Goal: Task Accomplishment & Management: Manage account settings

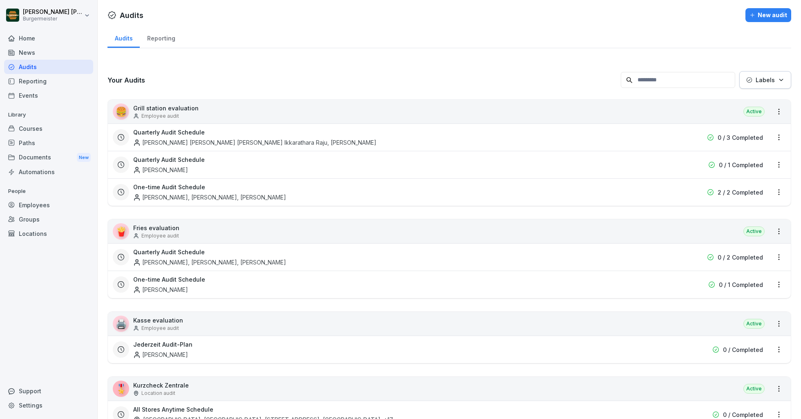
click at [33, 204] on div "Employees" at bounding box center [48, 205] width 89 height 14
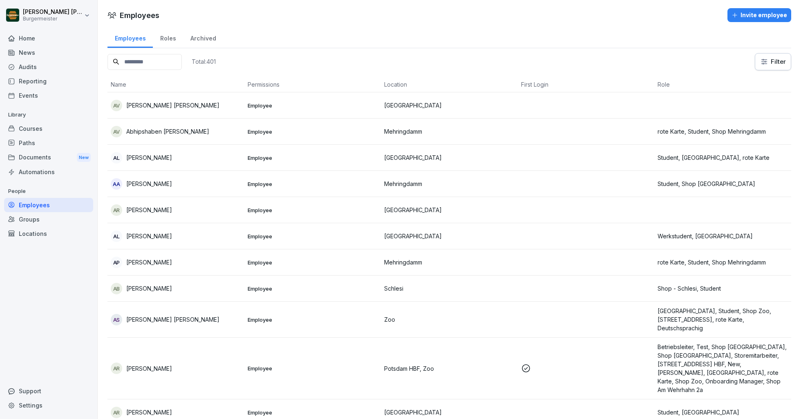
click at [158, 64] on input at bounding box center [144, 62] width 74 height 16
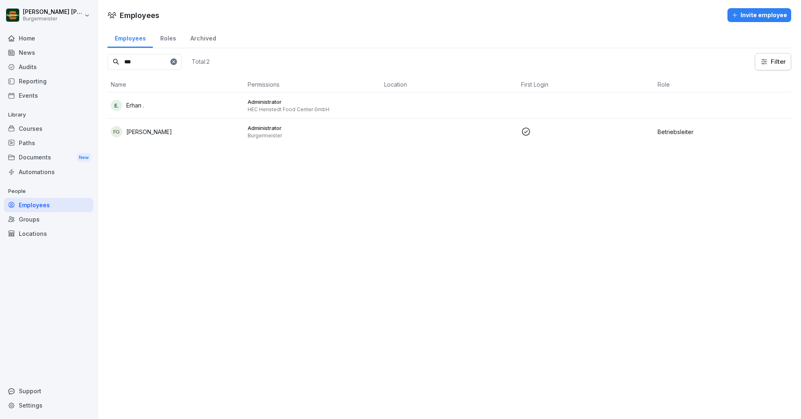
click at [191, 107] on div "E. Erhan ." at bounding box center [176, 105] width 130 height 11
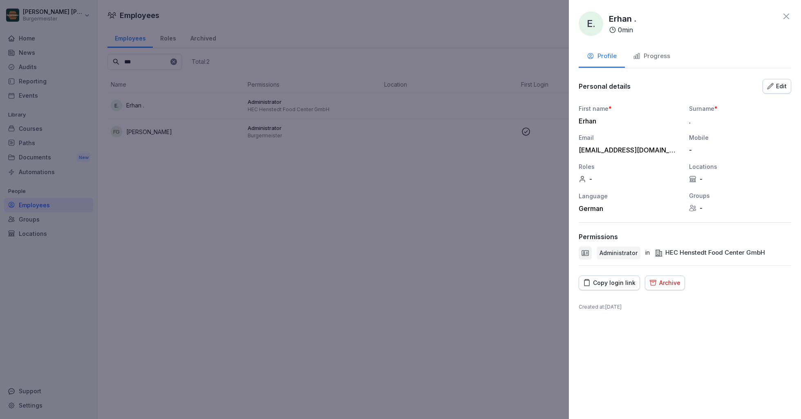
click at [650, 53] on div "Progress" at bounding box center [651, 55] width 37 height 9
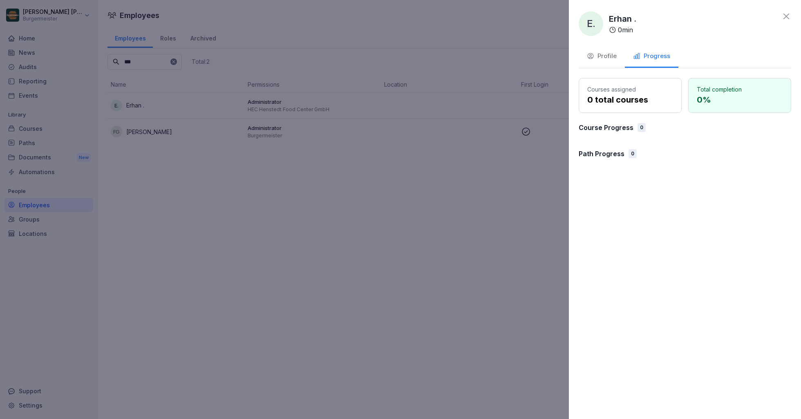
click at [609, 56] on div "Profile" at bounding box center [602, 55] width 30 height 9
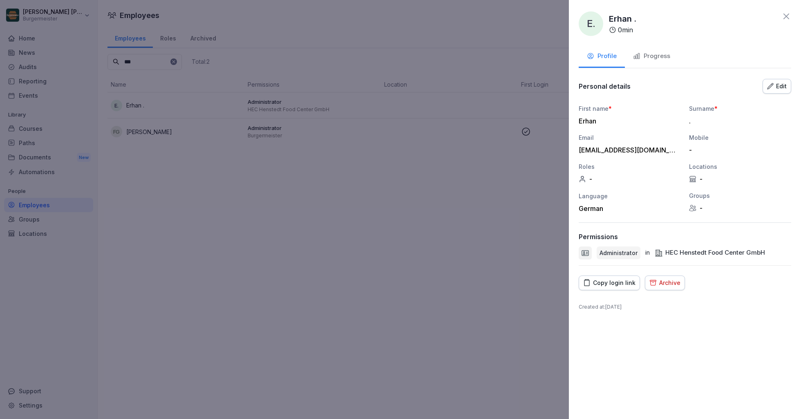
click at [784, 19] on icon at bounding box center [786, 16] width 10 height 10
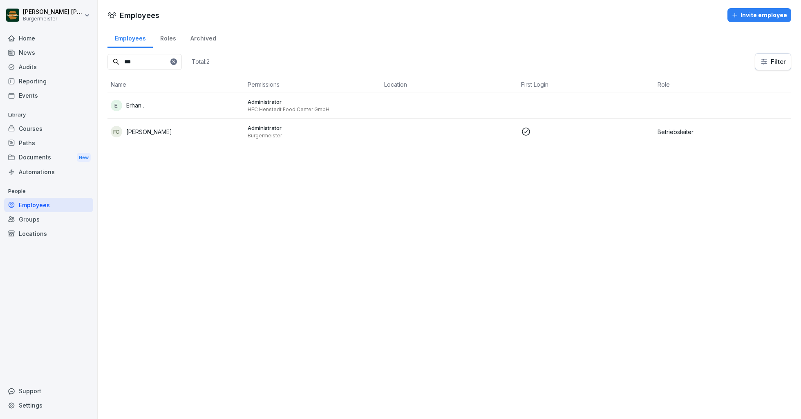
click at [160, 61] on input "***" at bounding box center [144, 62] width 74 height 16
type input "*"
type input "****"
click at [35, 219] on div "Groups" at bounding box center [48, 219] width 89 height 14
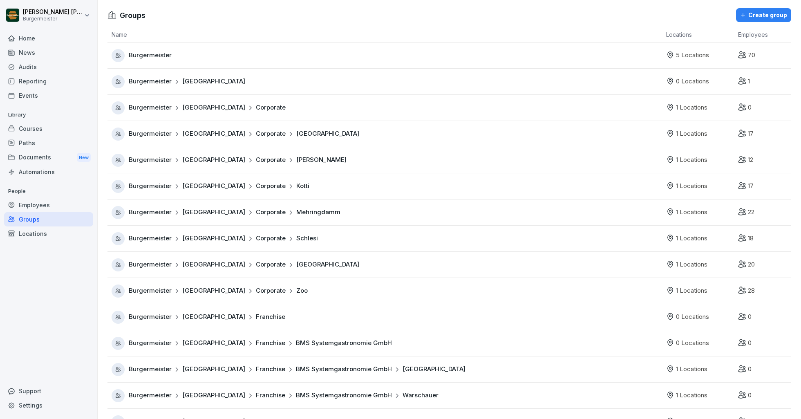
click at [35, 236] on div "Locations" at bounding box center [48, 233] width 89 height 14
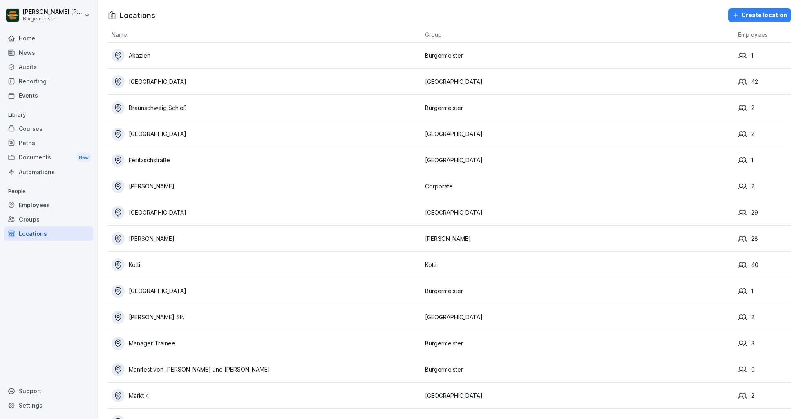
click at [148, 82] on div "[GEOGRAPHIC_DATA]" at bounding box center [266, 81] width 309 height 13
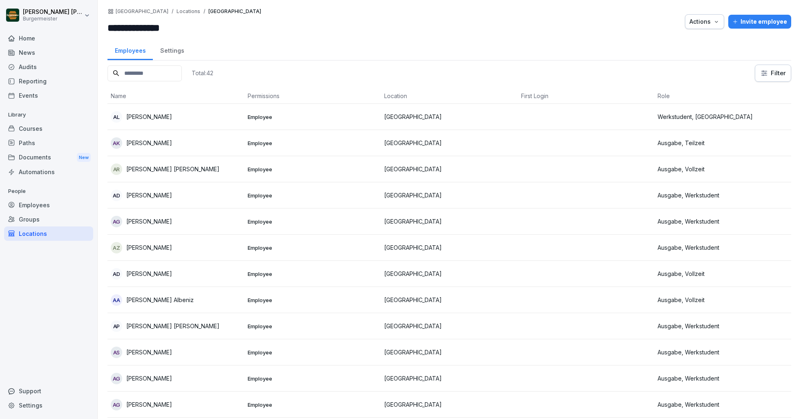
click at [148, 115] on p "[PERSON_NAME]" at bounding box center [149, 116] width 46 height 9
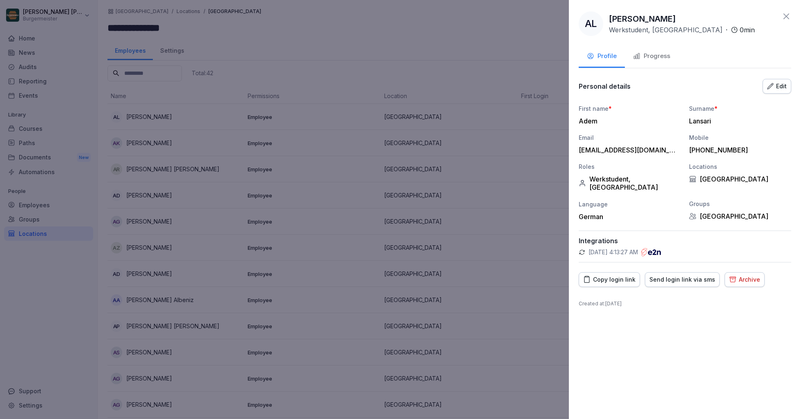
click at [785, 14] on icon at bounding box center [786, 16] width 10 height 10
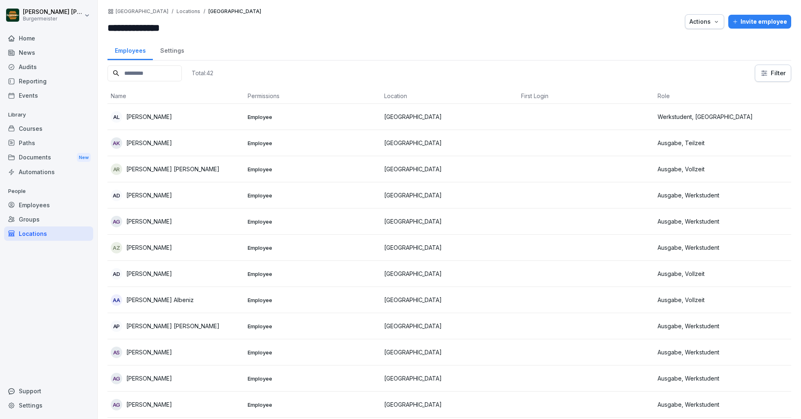
click at [154, 76] on input at bounding box center [144, 73] width 74 height 16
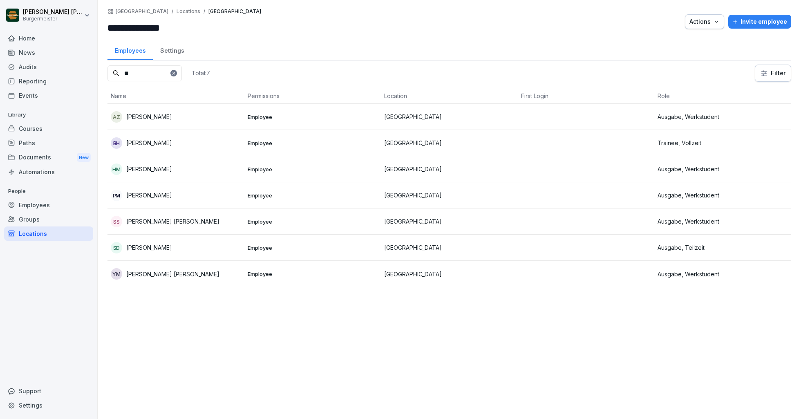
type input "*"
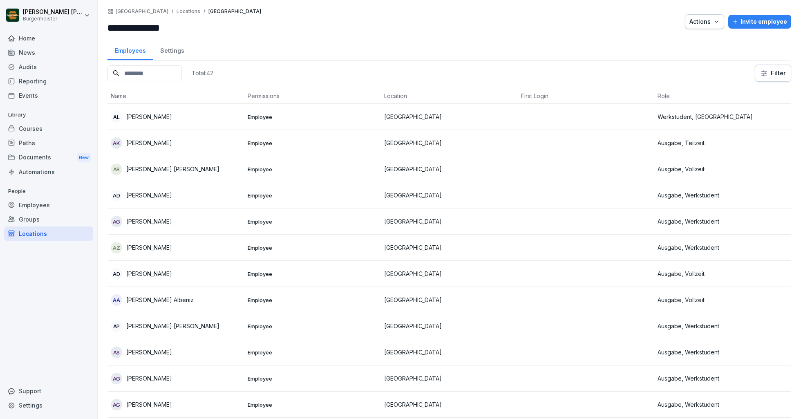
click at [306, 59] on div "Employees Settings" at bounding box center [449, 49] width 684 height 21
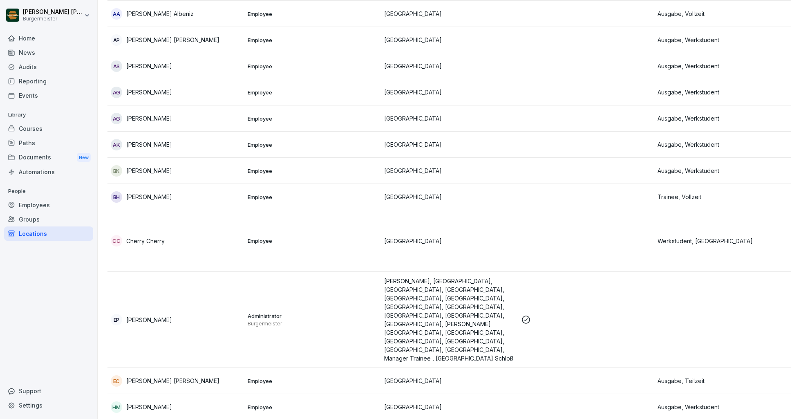
scroll to position [300, 0]
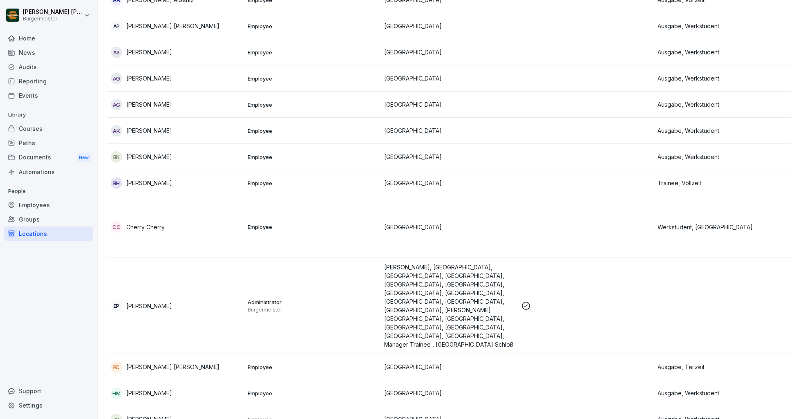
click at [22, 34] on div "Home" at bounding box center [48, 38] width 89 height 14
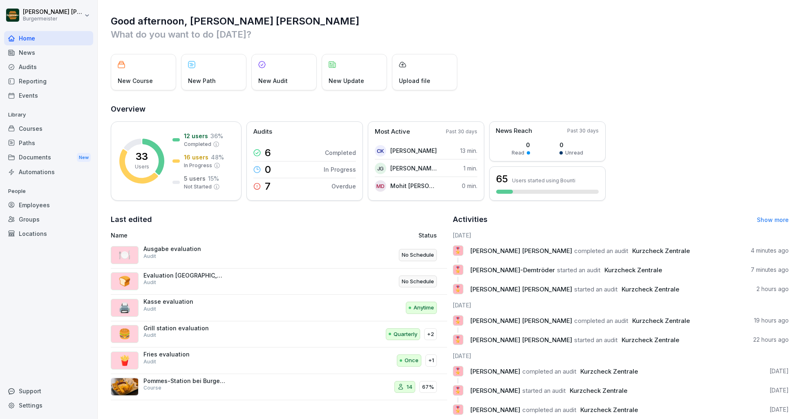
click at [19, 68] on div "Audits" at bounding box center [48, 67] width 89 height 14
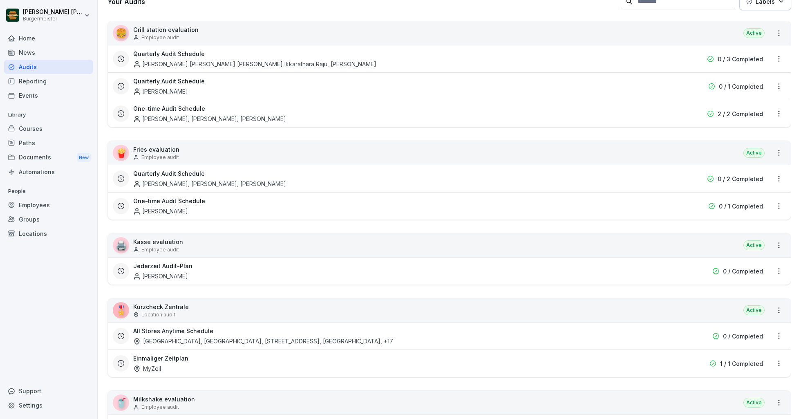
scroll to position [78, 0]
click at [173, 249] on p "Employee audit" at bounding box center [160, 250] width 38 height 7
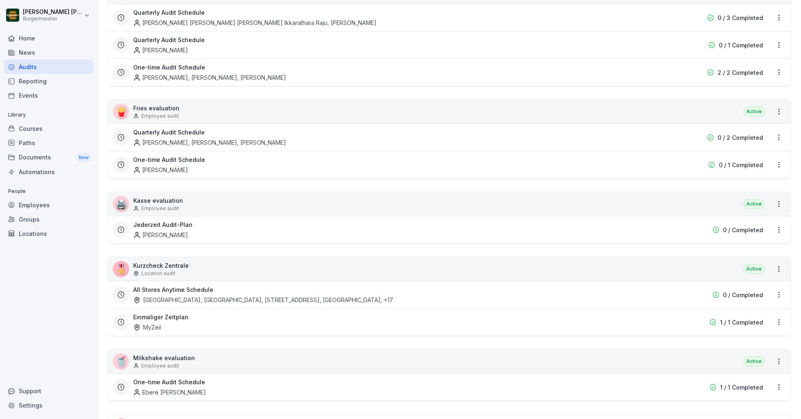
scroll to position [120, 0]
click at [183, 257] on div "🎖️ Kurzcheck Zentrale Location audit Active" at bounding box center [449, 269] width 683 height 24
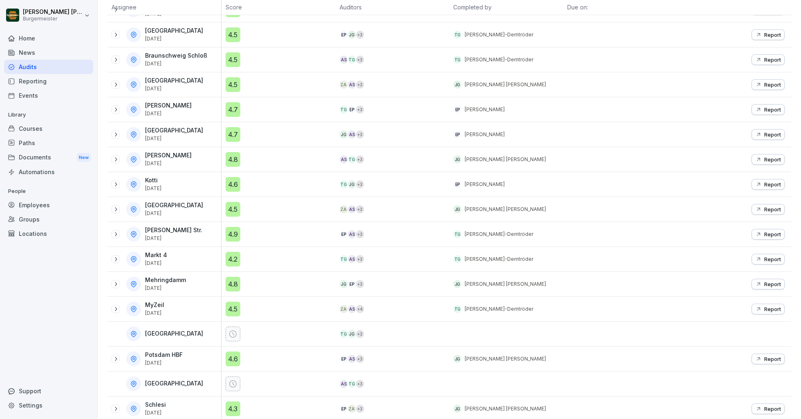
scroll to position [172, 0]
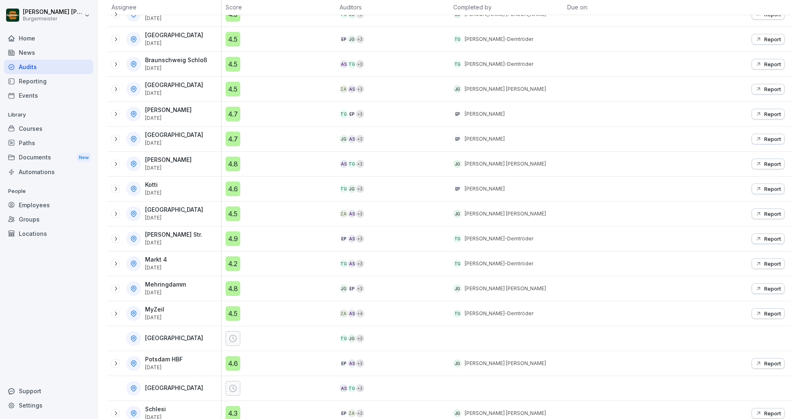
click at [770, 211] on p "Report" at bounding box center [772, 213] width 17 height 7
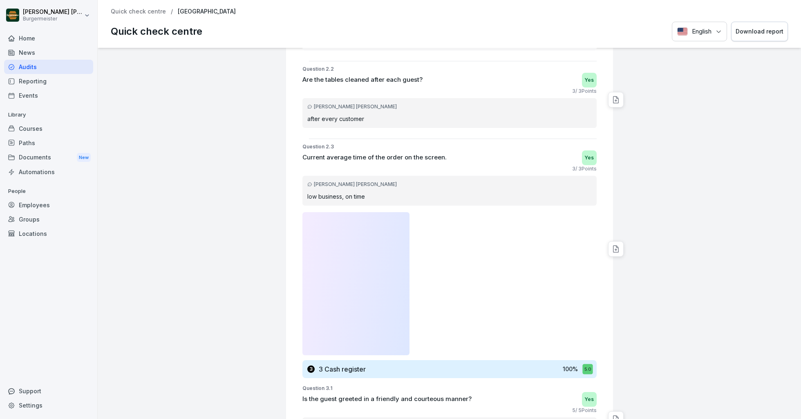
scroll to position [1104, 0]
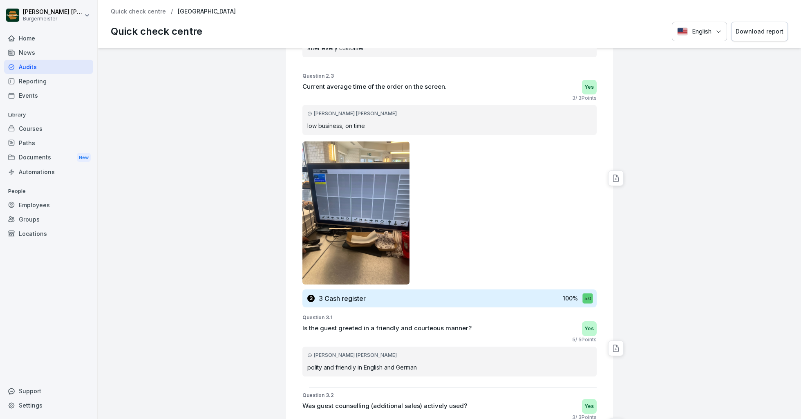
click at [618, 177] on icon at bounding box center [616, 178] width 8 height 8
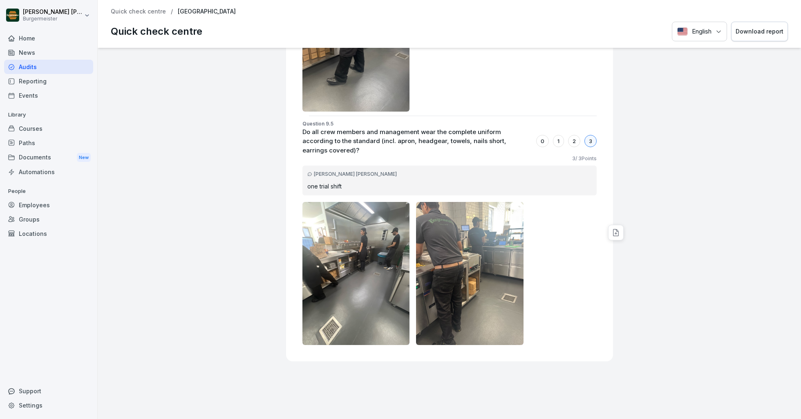
scroll to position [11256, 0]
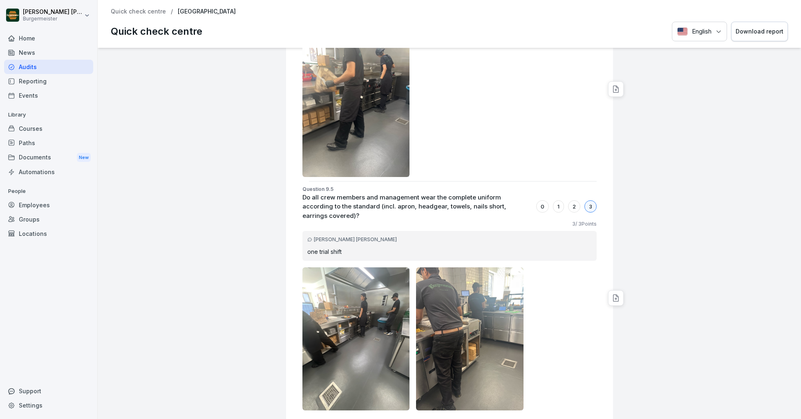
click at [571, 200] on div "2" at bounding box center [574, 206] width 12 height 12
click at [559, 200] on div "1" at bounding box center [558, 206] width 11 height 12
click at [141, 9] on p "Quick check centre" at bounding box center [138, 11] width 55 height 7
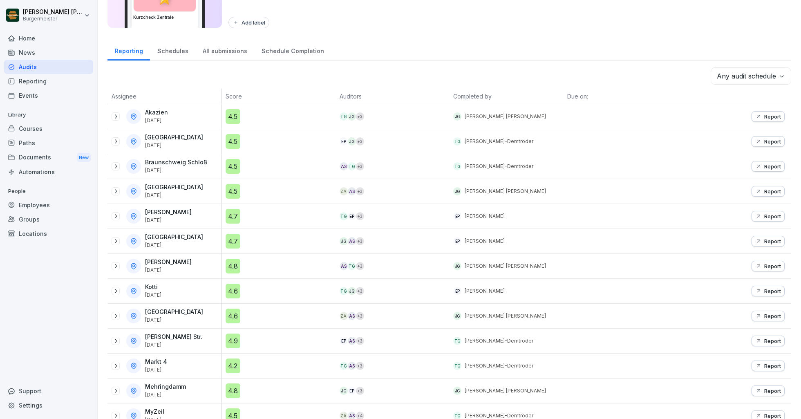
scroll to position [71, 0]
click at [117, 314] on icon at bounding box center [115, 315] width 7 height 7
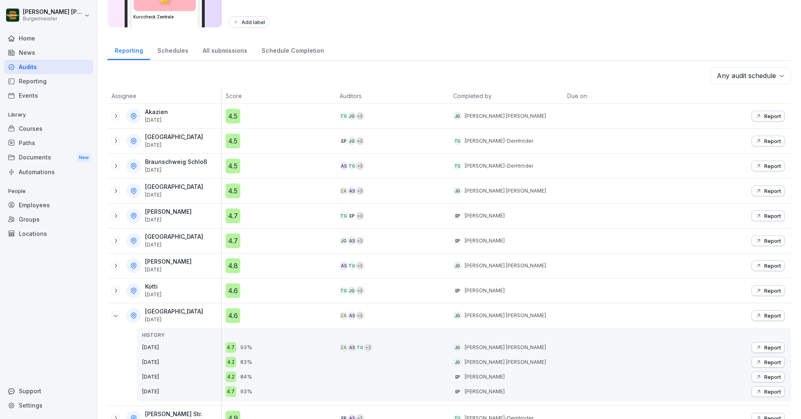
click at [771, 315] on p "Report" at bounding box center [772, 315] width 17 height 7
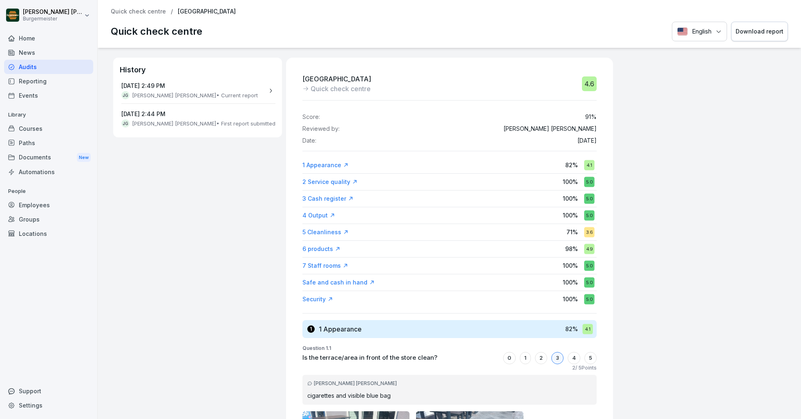
click at [758, 38] on button "Download report" at bounding box center [759, 32] width 57 height 20
click at [38, 209] on div "Employees" at bounding box center [48, 205] width 89 height 14
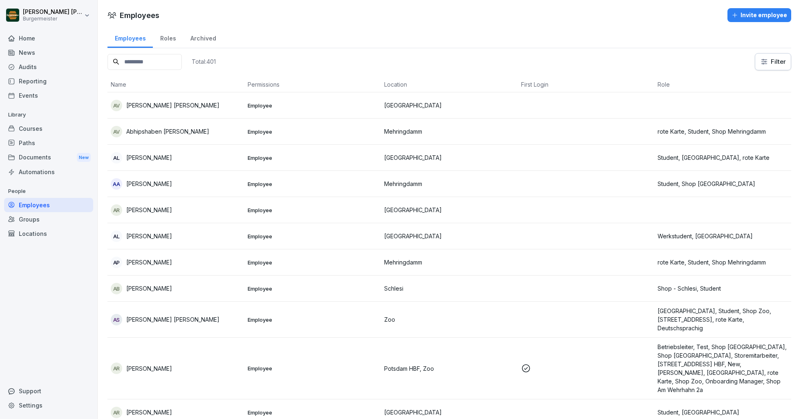
click at [155, 63] on input at bounding box center [144, 62] width 74 height 16
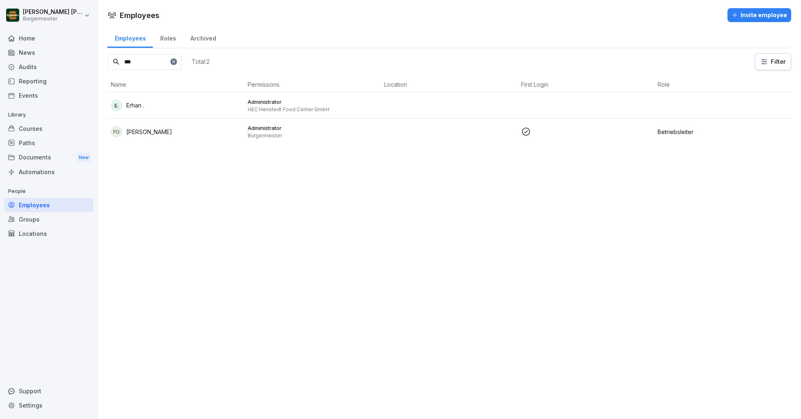
type input "***"
click at [168, 108] on div "E. Erhan ." at bounding box center [176, 105] width 130 height 11
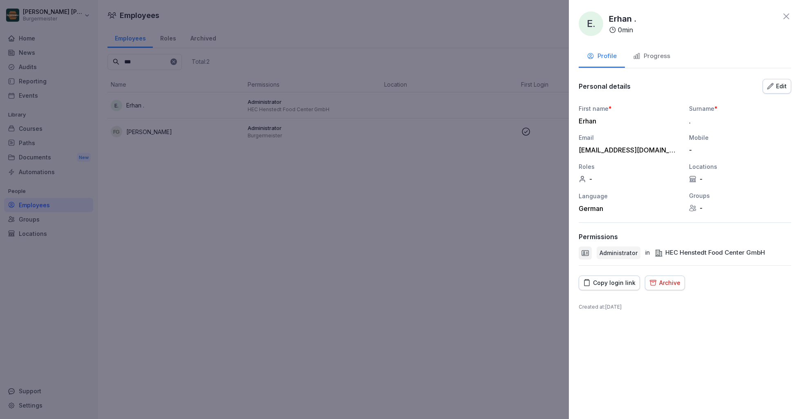
click at [773, 84] on icon "button" at bounding box center [771, 86] width 6 height 6
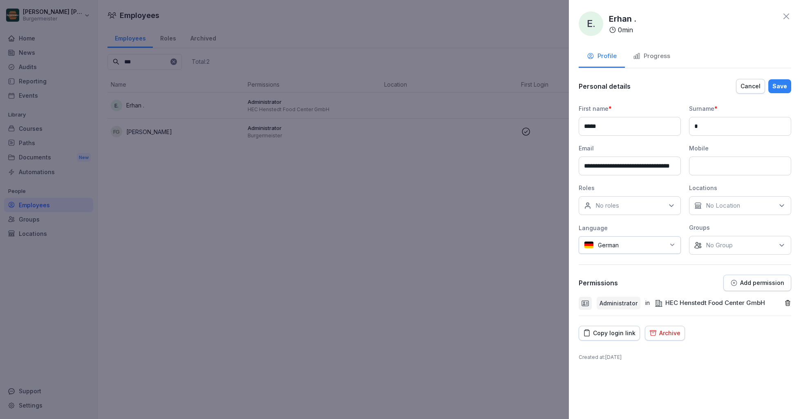
click at [715, 167] on input at bounding box center [740, 166] width 102 height 19
paste input "**********"
type input "**********"
click at [721, 144] on div "Mobile" at bounding box center [740, 148] width 102 height 9
click at [778, 85] on div "Save" at bounding box center [779, 86] width 15 height 9
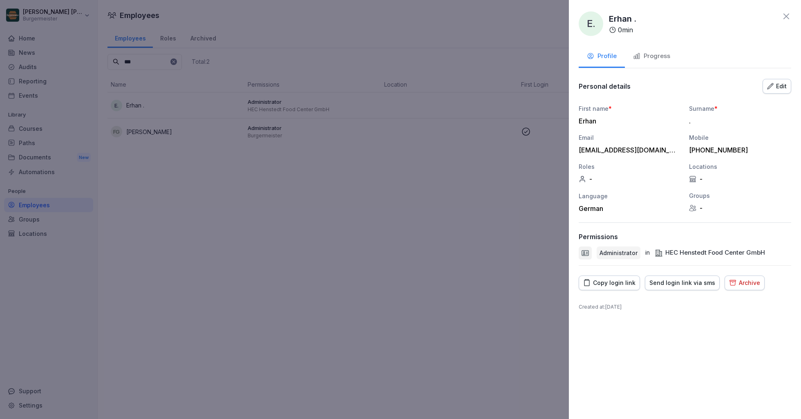
click at [678, 282] on div "Send login link via sms" at bounding box center [682, 282] width 66 height 9
click at [511, 163] on div at bounding box center [400, 209] width 801 height 419
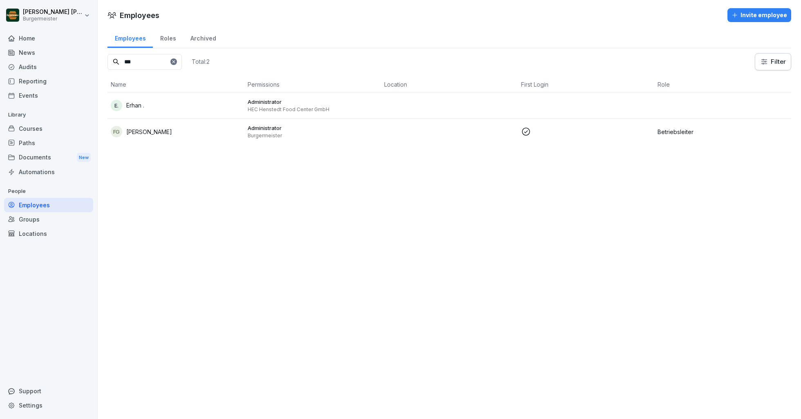
click at [343, 105] on div "Administrator HEC Henstedt Food Center GmbH" at bounding box center [313, 105] width 130 height 15
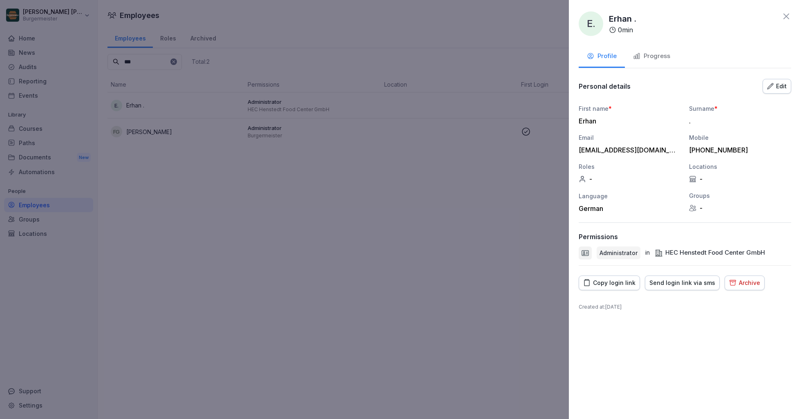
click at [530, 47] on div at bounding box center [400, 209] width 801 height 419
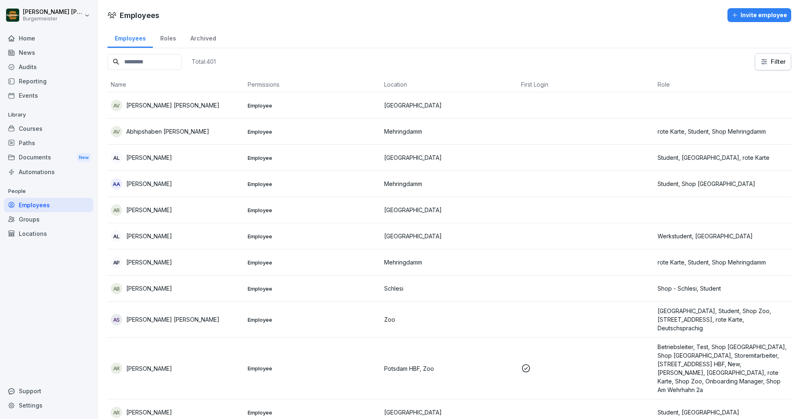
click at [136, 65] on input at bounding box center [144, 62] width 74 height 16
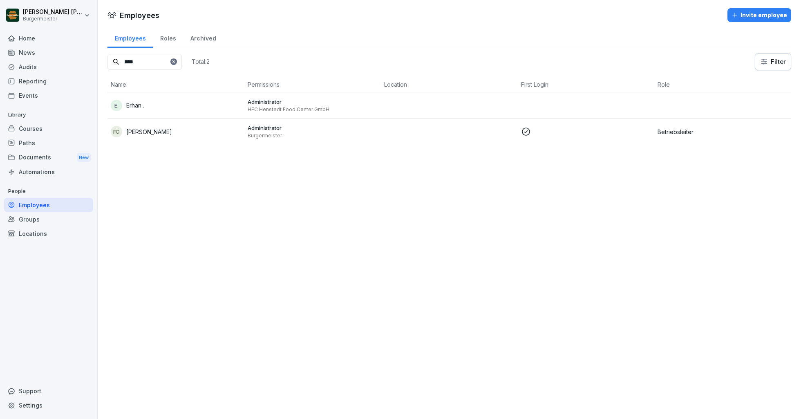
type input "****"
click at [350, 46] on div "Employees Roles Archived" at bounding box center [449, 37] width 684 height 21
